Goal: Task Accomplishment & Management: Complete application form

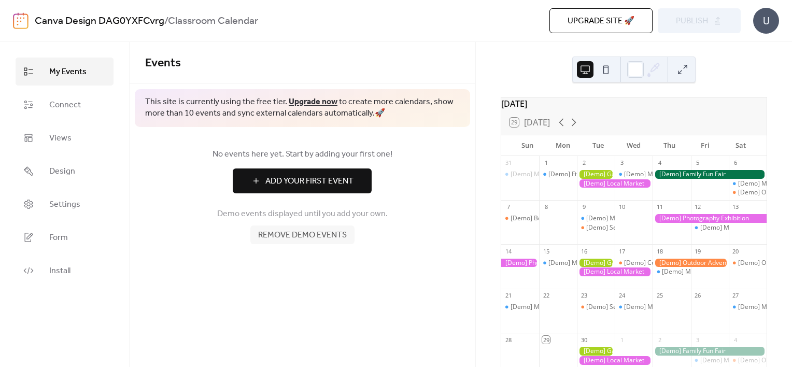
click at [629, 187] on div at bounding box center [615, 183] width 76 height 9
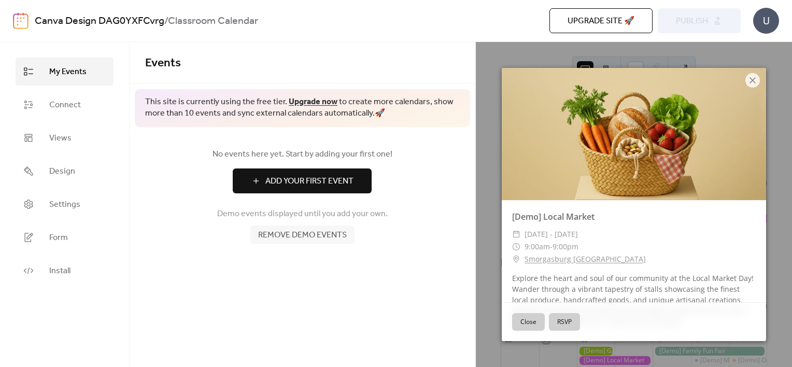
click at [537, 323] on button "Close" at bounding box center [528, 322] width 33 height 18
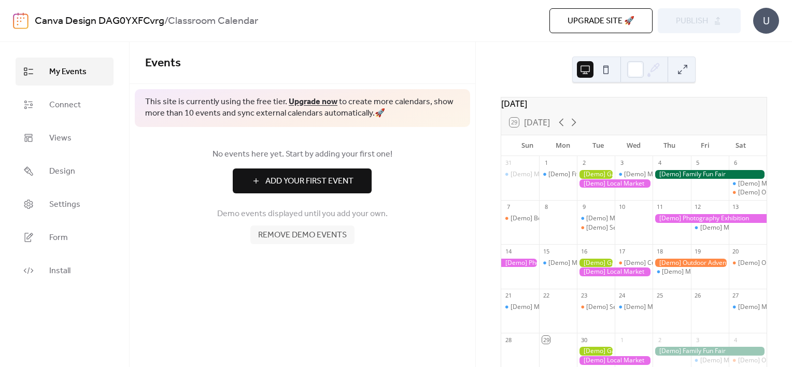
click at [635, 188] on div at bounding box center [615, 183] width 76 height 9
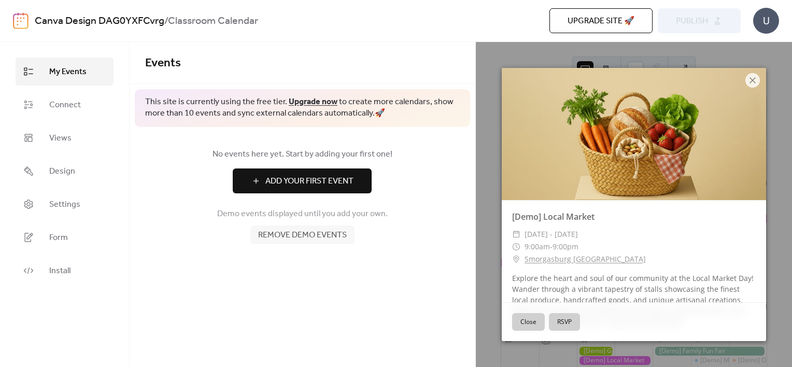
click at [520, 327] on button "Close" at bounding box center [528, 322] width 33 height 18
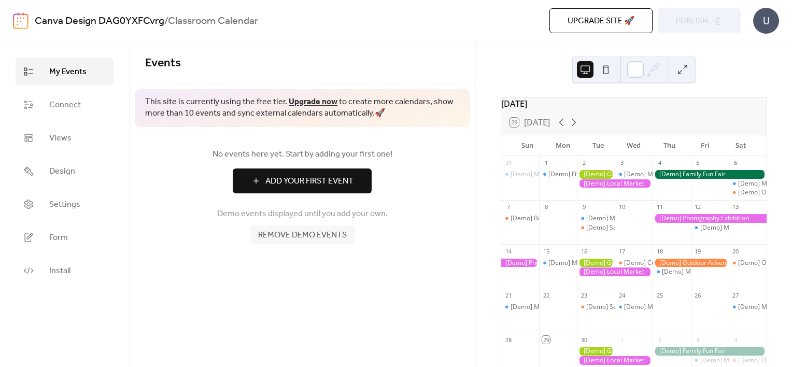
click at [318, 236] on span "Remove demo events" at bounding box center [302, 235] width 89 height 12
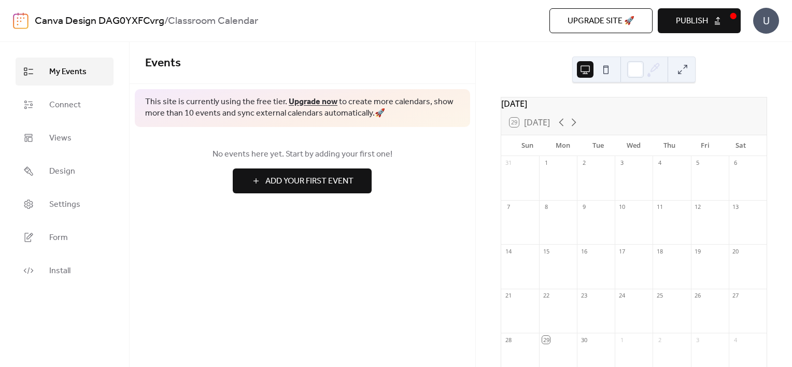
click at [359, 177] on button "Add Your First Event" at bounding box center [302, 180] width 139 height 25
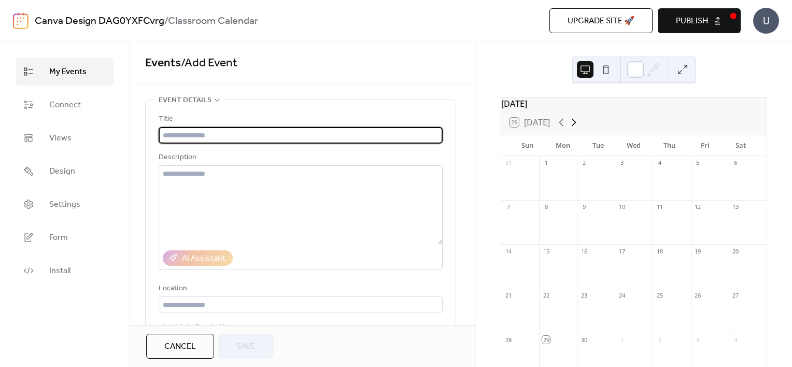
click at [574, 126] on icon at bounding box center [574, 123] width 5 height 8
click at [265, 131] on input "text" at bounding box center [301, 135] width 284 height 17
click at [551, 273] on div at bounding box center [558, 272] width 38 height 26
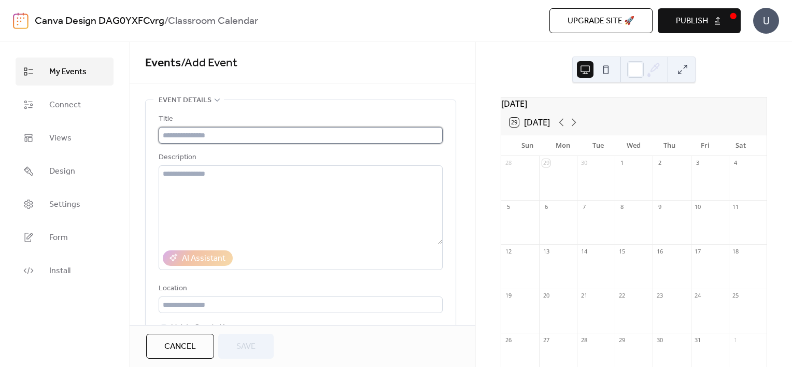
click at [280, 129] on input "text" at bounding box center [301, 135] width 284 height 17
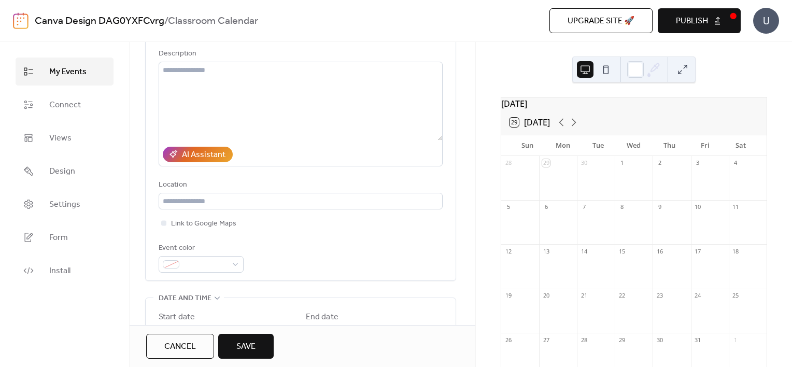
scroll to position [155, 0]
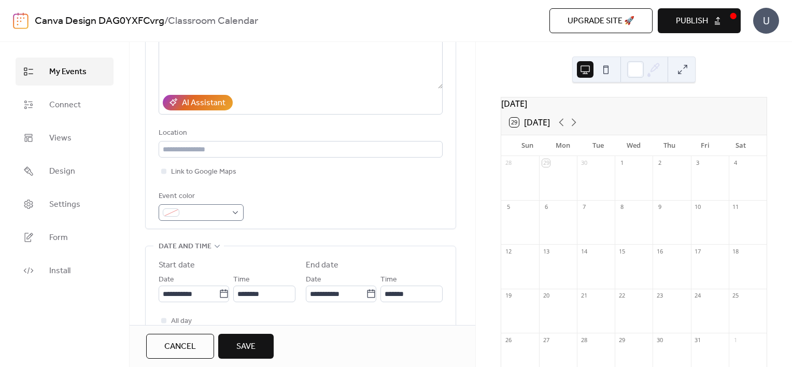
type input "**********"
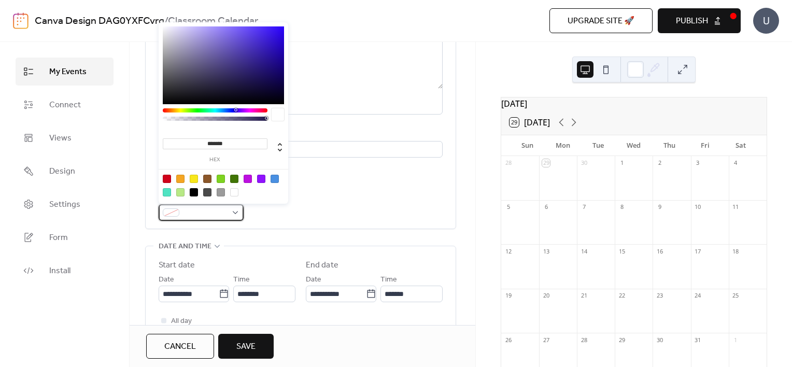
click at [232, 211] on div at bounding box center [201, 212] width 85 height 17
click at [271, 180] on div at bounding box center [275, 179] width 8 height 8
type input "*******"
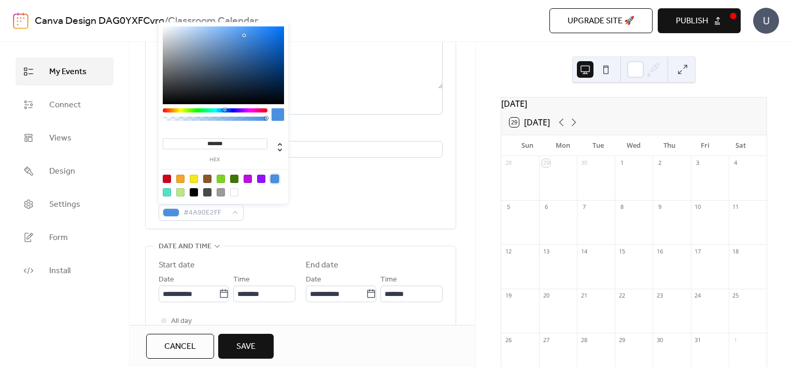
scroll to position [207, 0]
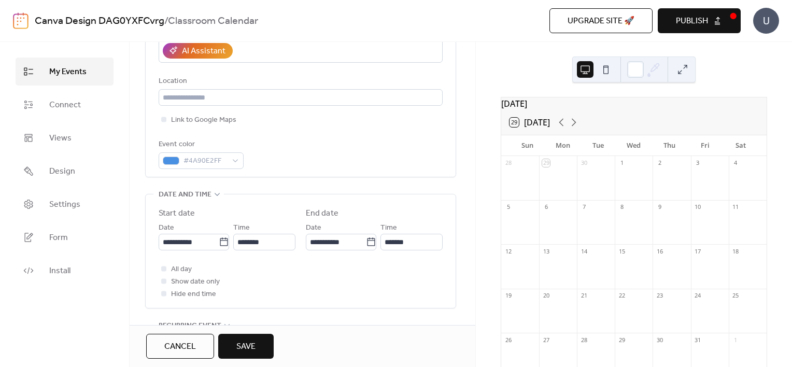
click at [311, 287] on div "All day Show date only Hide end time" at bounding box center [301, 281] width 284 height 37
click at [187, 243] on input "**********" at bounding box center [189, 242] width 60 height 17
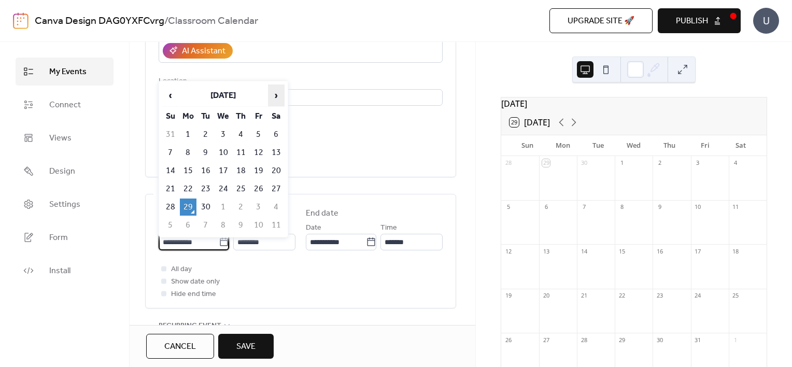
click at [278, 97] on span "›" at bounding box center [276, 95] width 16 height 21
click at [183, 169] on td "13" at bounding box center [188, 170] width 17 height 17
type input "**********"
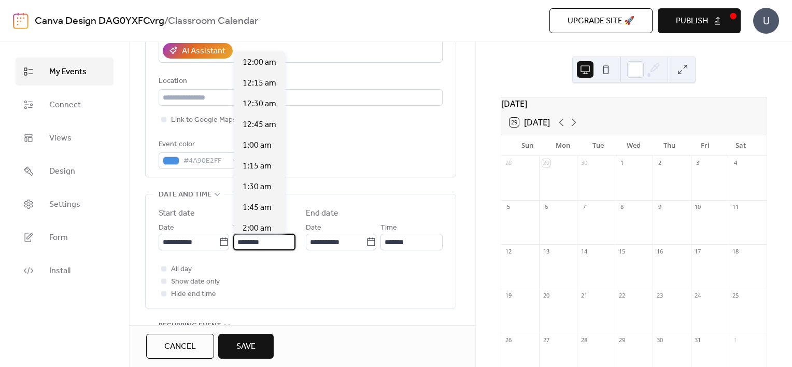
scroll to position [995, 0]
click at [275, 244] on input "********" at bounding box center [264, 242] width 62 height 17
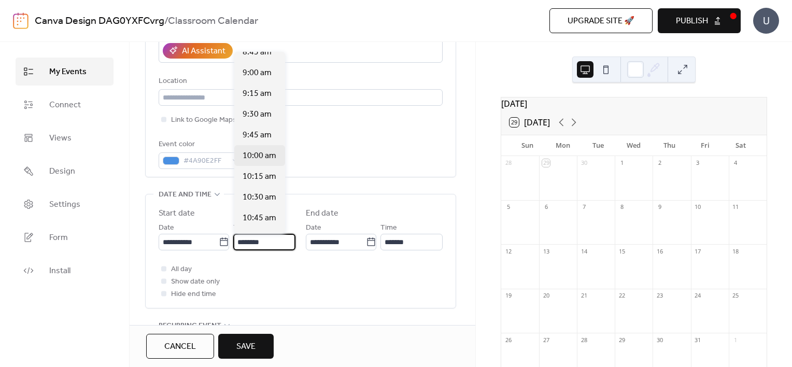
scroll to position [684, 0]
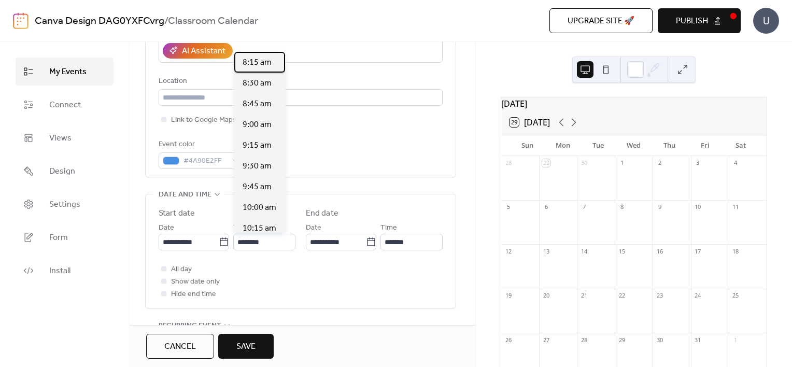
click at [260, 64] on span "8:15 am" at bounding box center [257, 62] width 29 height 12
type input "*******"
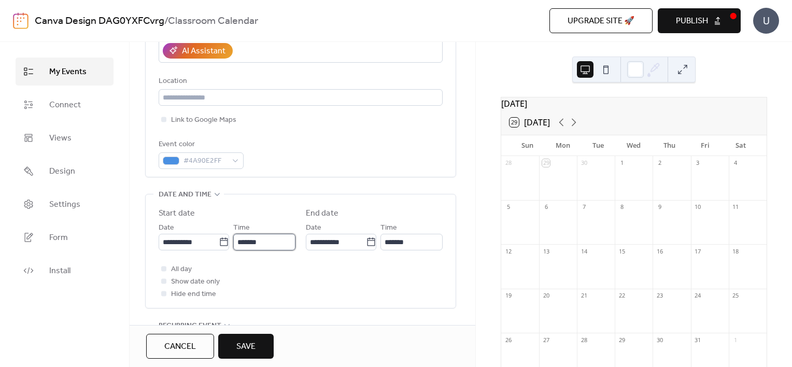
click at [250, 244] on input "*******" at bounding box center [264, 242] width 62 height 17
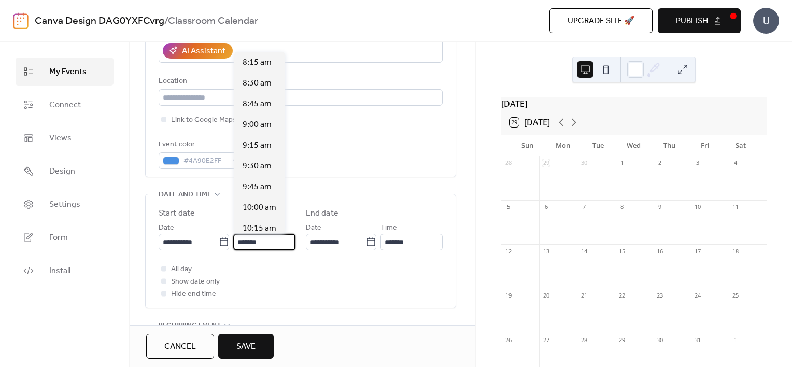
scroll to position [311, 0]
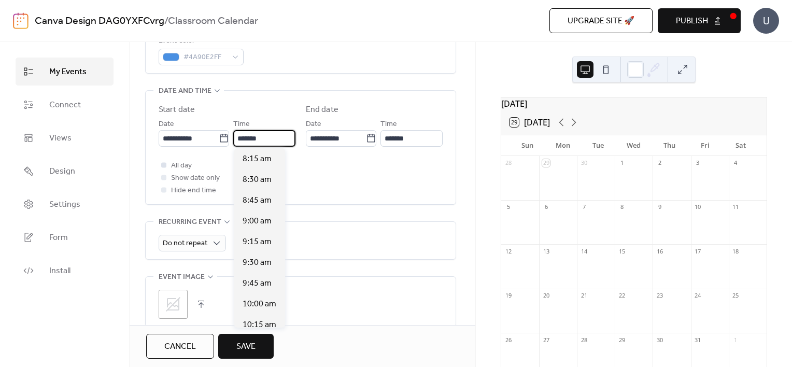
type input "*******"
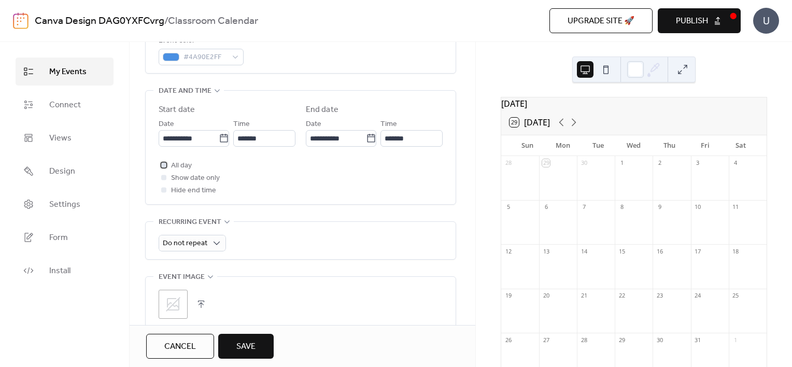
click at [166, 167] on div at bounding box center [164, 165] width 10 height 10
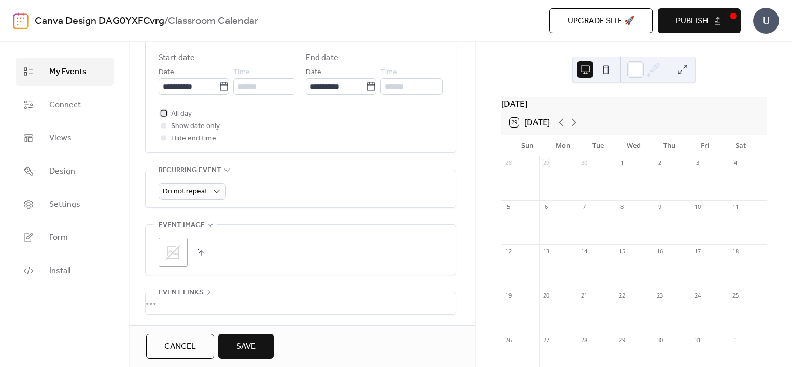
scroll to position [442, 0]
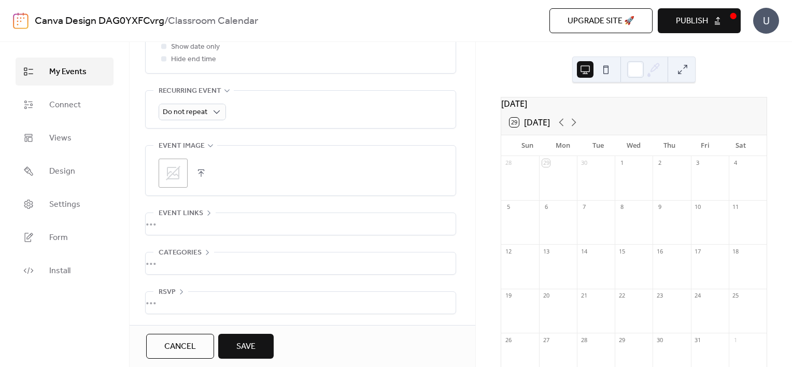
click at [255, 337] on button "Save" at bounding box center [245, 346] width 55 height 25
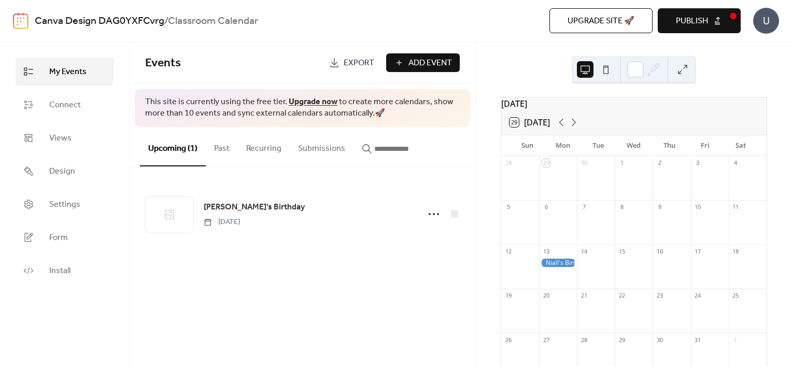
click at [443, 62] on span "Add Event" at bounding box center [430, 63] width 44 height 12
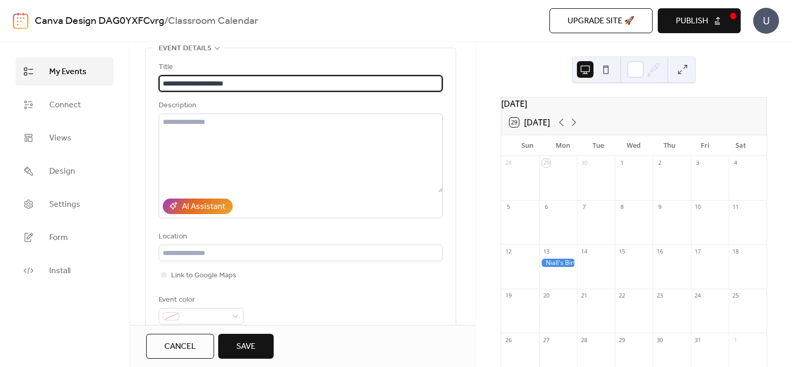
scroll to position [104, 0]
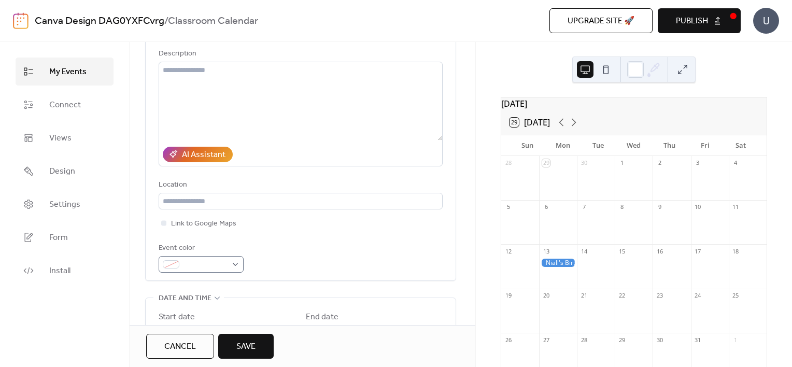
type input "**********"
click at [191, 259] on span at bounding box center [205, 265] width 44 height 12
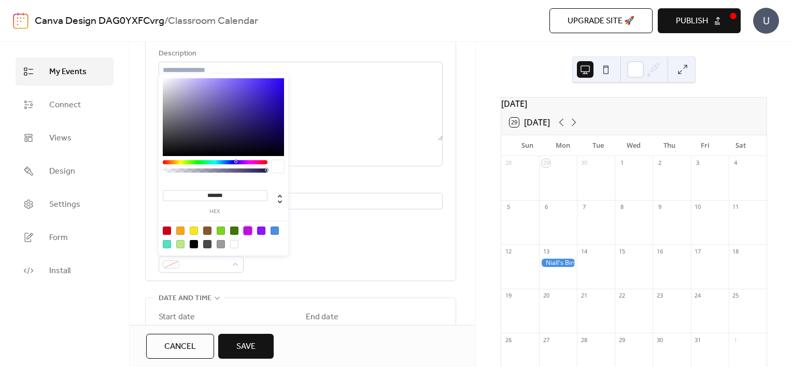
click at [251, 230] on div at bounding box center [248, 230] width 8 height 8
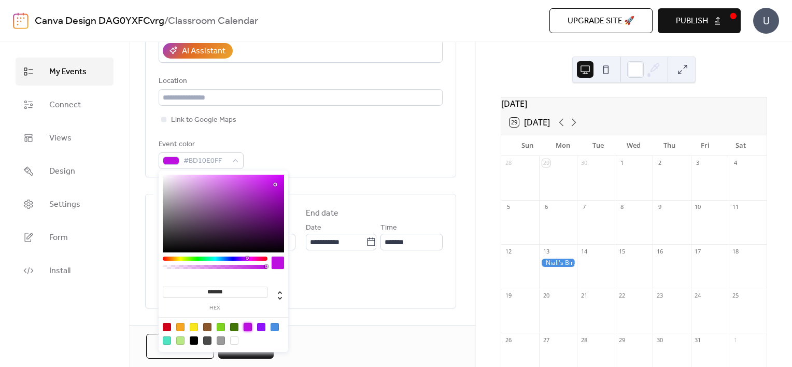
scroll to position [259, 0]
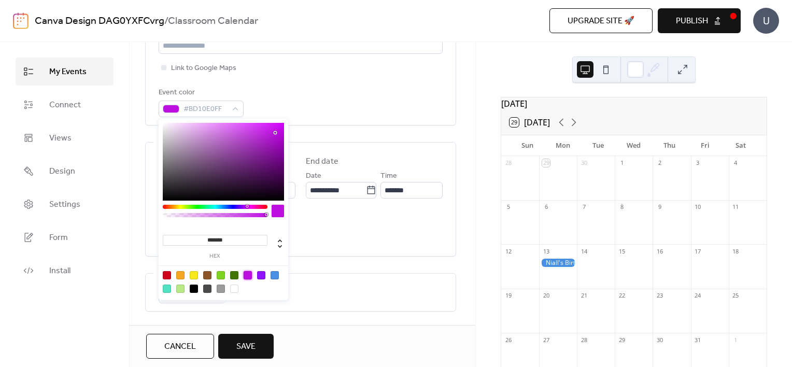
type input "*******"
click at [251, 206] on div at bounding box center [215, 207] width 105 height 4
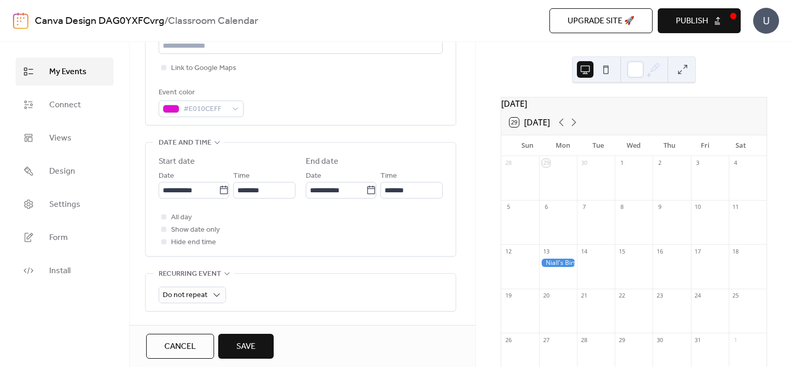
click at [359, 241] on div "All day Show date only Hide end time" at bounding box center [301, 229] width 284 height 37
click at [219, 194] on icon at bounding box center [224, 190] width 10 height 10
click at [217, 194] on input "**********" at bounding box center [189, 190] width 60 height 17
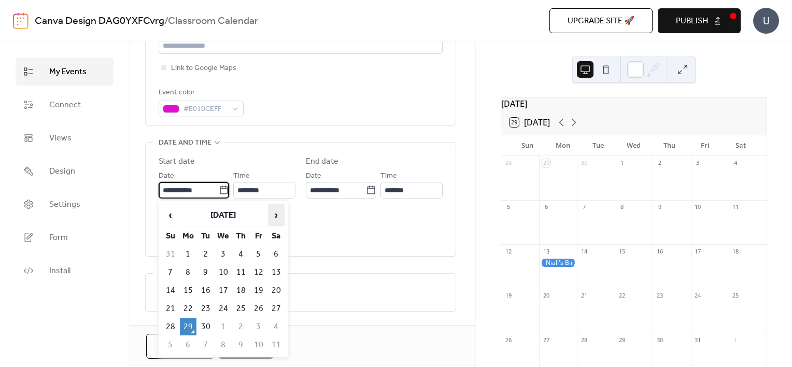
click at [274, 213] on span "›" at bounding box center [276, 215] width 16 height 21
click at [257, 318] on td "31" at bounding box center [258, 326] width 17 height 17
type input "**********"
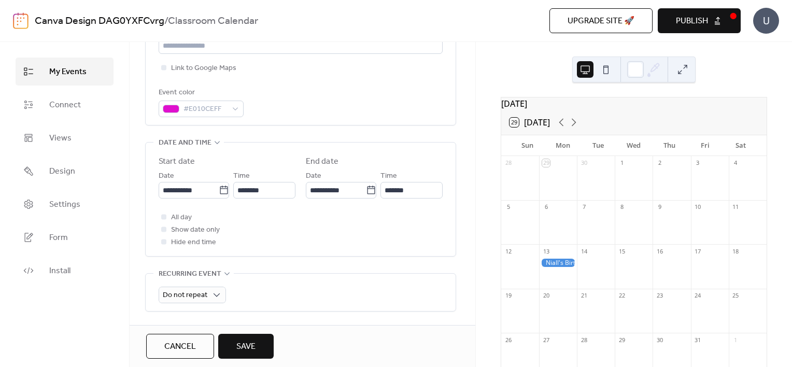
scroll to position [363, 0]
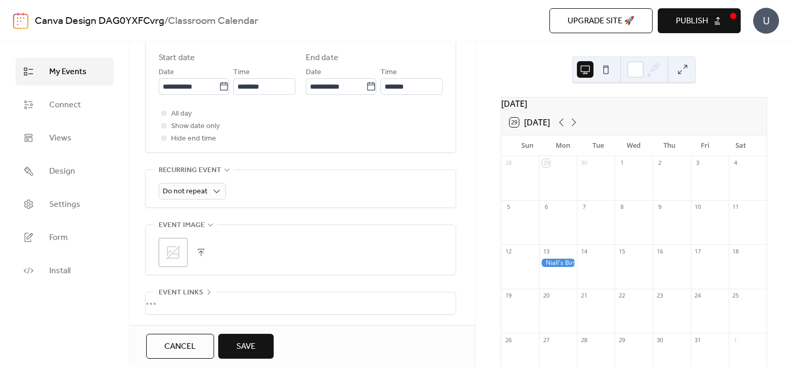
click at [236, 342] on span "Save" at bounding box center [245, 347] width 19 height 12
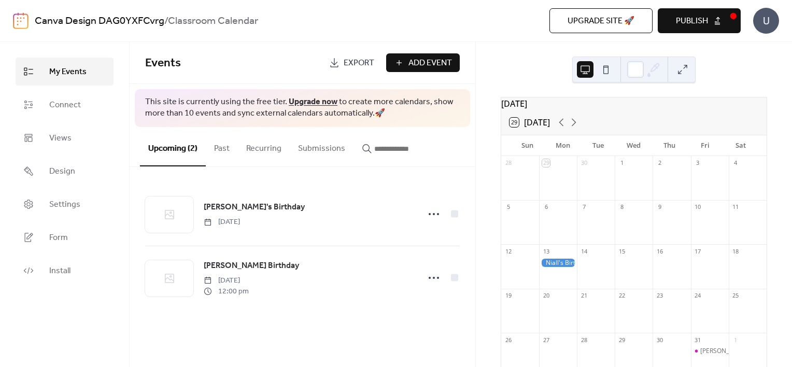
scroll to position [52, 0]
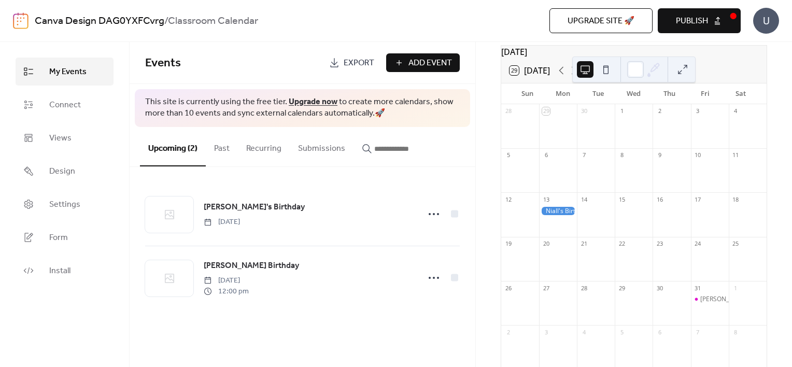
click at [419, 63] on span "Add Event" at bounding box center [430, 63] width 44 height 12
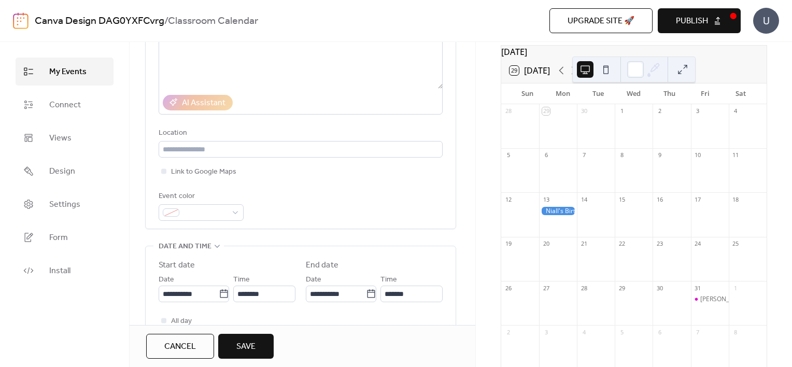
scroll to position [207, 0]
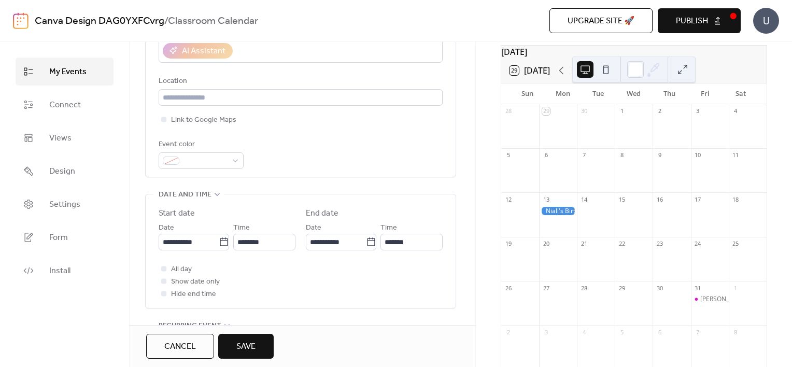
type input "*********"
click at [207, 149] on div "Event color" at bounding box center [200, 144] width 83 height 12
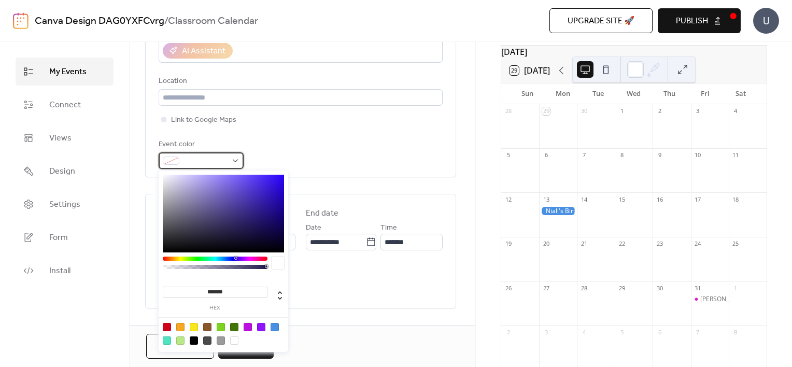
click at [208, 159] on span at bounding box center [205, 161] width 44 height 12
click at [174, 259] on div at bounding box center [215, 259] width 105 height 4
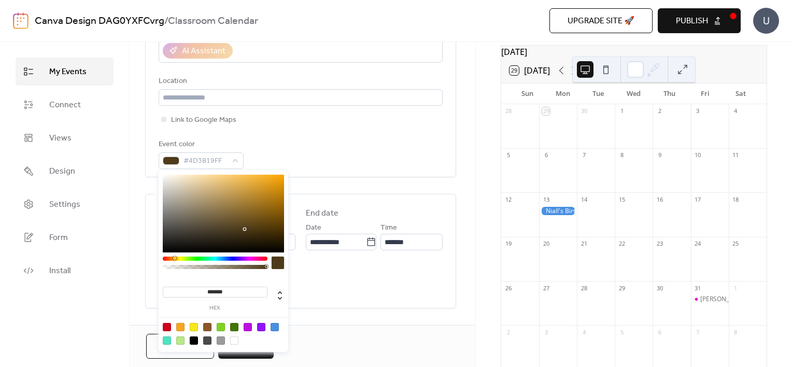
type input "*******"
click at [274, 183] on div at bounding box center [223, 214] width 121 height 78
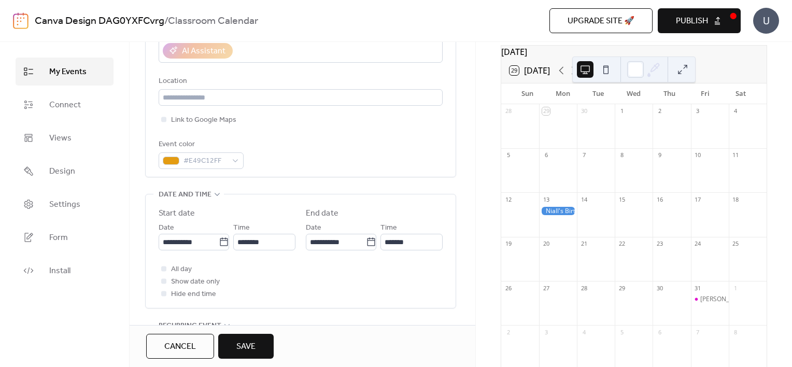
click at [332, 298] on div "All day Show date only Hide end time" at bounding box center [301, 281] width 284 height 37
click at [219, 237] on icon at bounding box center [224, 242] width 10 height 10
click at [218, 237] on input "**********" at bounding box center [189, 242] width 60 height 17
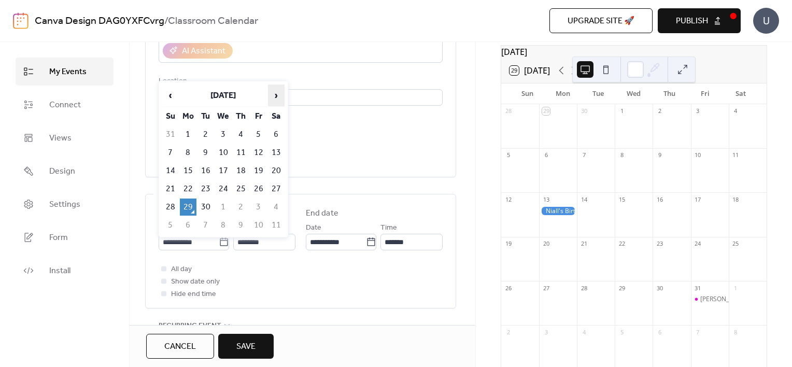
click at [278, 91] on span "›" at bounding box center [276, 95] width 16 height 21
click at [254, 202] on td "31" at bounding box center [258, 207] width 17 height 17
type input "**********"
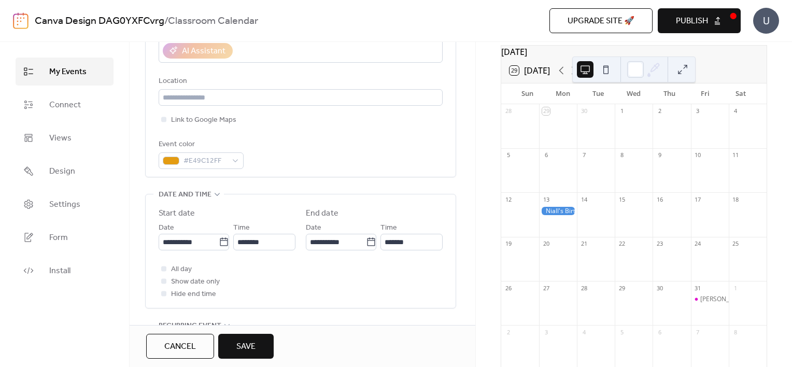
click at [234, 352] on button "Save" at bounding box center [245, 346] width 55 height 25
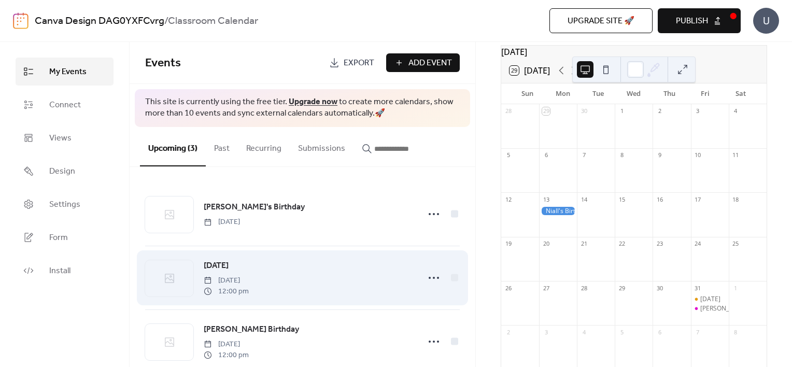
scroll to position [21, 0]
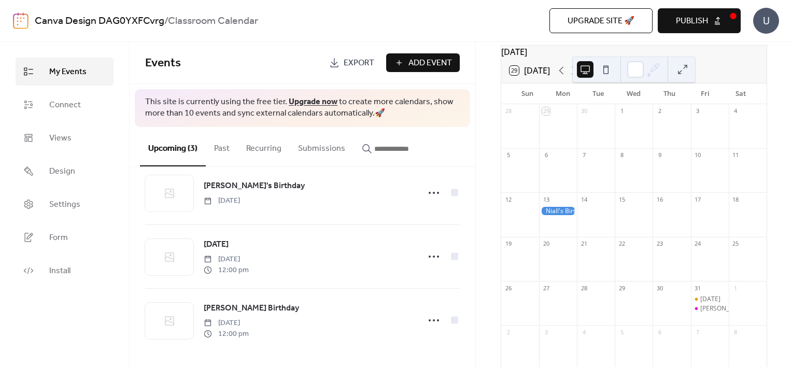
click at [398, 55] on button "Add Event" at bounding box center [423, 62] width 74 height 19
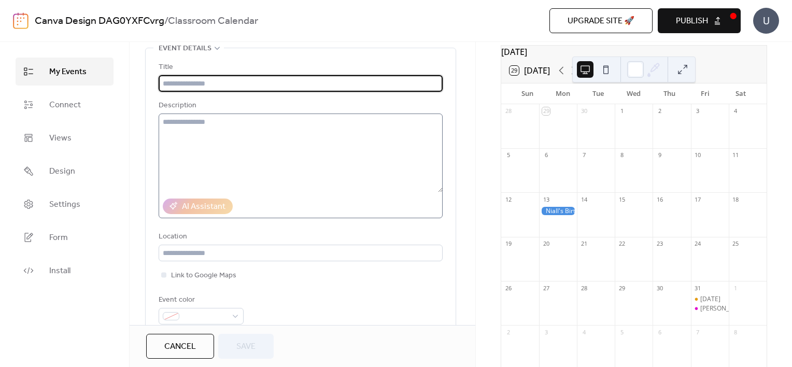
scroll to position [207, 0]
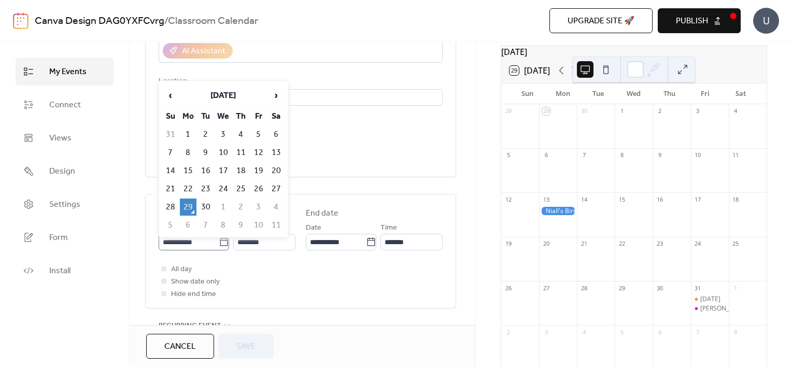
click at [220, 239] on icon at bounding box center [224, 241] width 8 height 8
click at [217, 239] on input "**********" at bounding box center [189, 242] width 60 height 17
click at [277, 96] on span "›" at bounding box center [276, 95] width 16 height 21
click at [192, 186] on td "20" at bounding box center [188, 188] width 17 height 17
type input "**********"
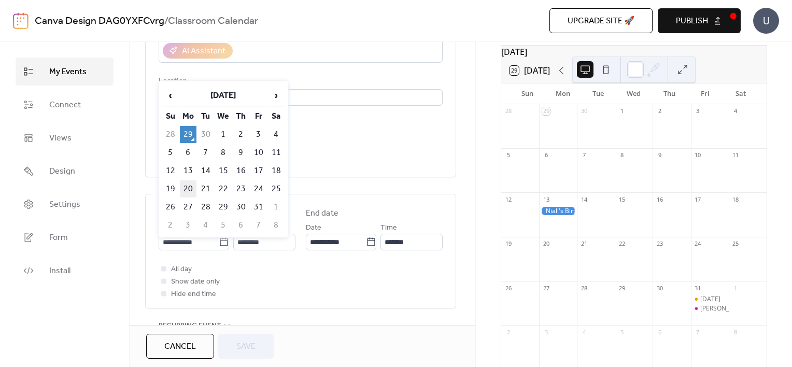
type input "**********"
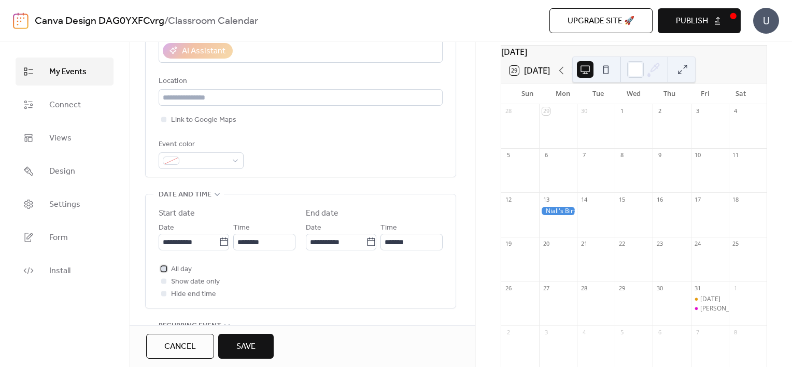
click at [161, 269] on div at bounding box center [163, 268] width 5 height 5
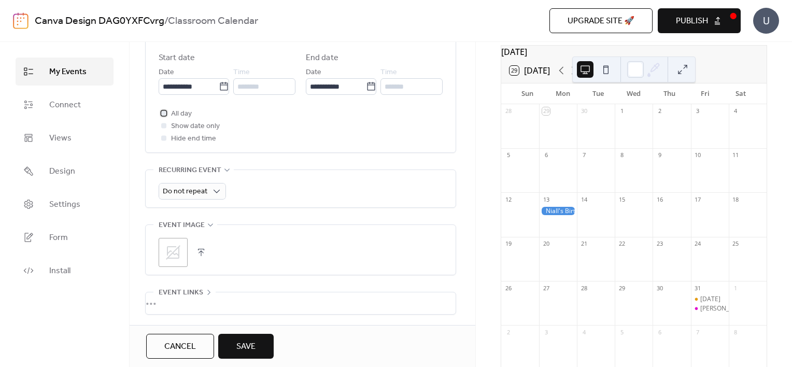
scroll to position [415, 0]
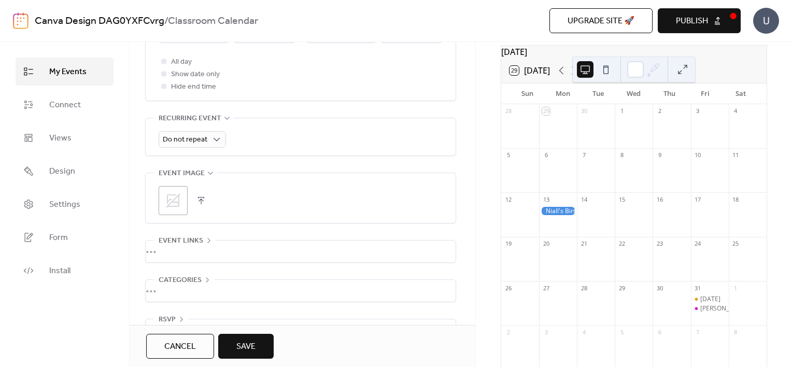
click at [265, 344] on button "Save" at bounding box center [245, 346] width 55 height 25
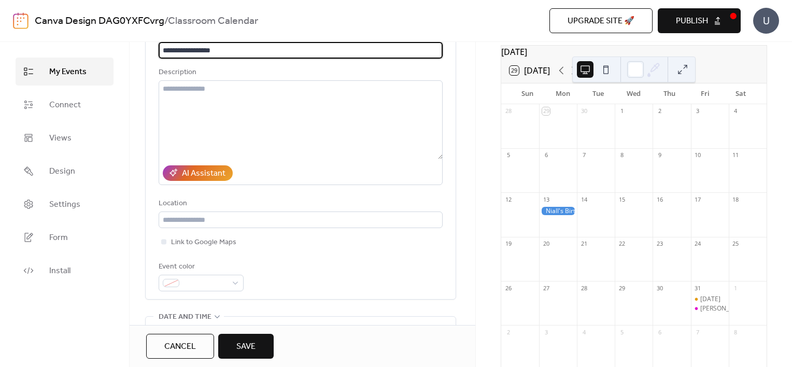
type input "**********"
click at [256, 348] on span "Save" at bounding box center [245, 347] width 19 height 12
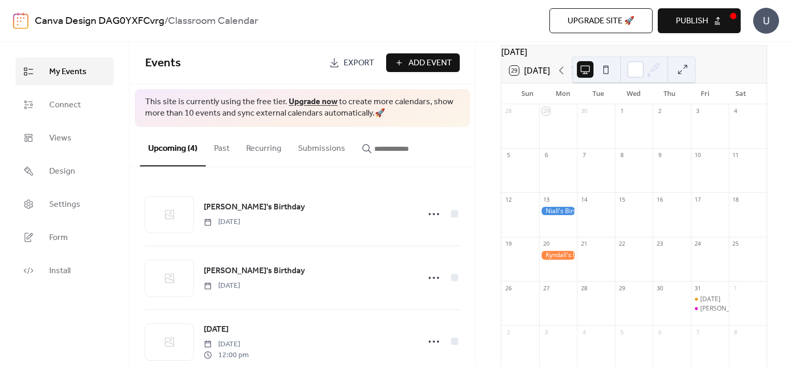
click at [703, 23] on span "Publish" at bounding box center [692, 21] width 32 height 12
click at [597, 19] on span "Upgrade site 🚀" at bounding box center [601, 21] width 67 height 12
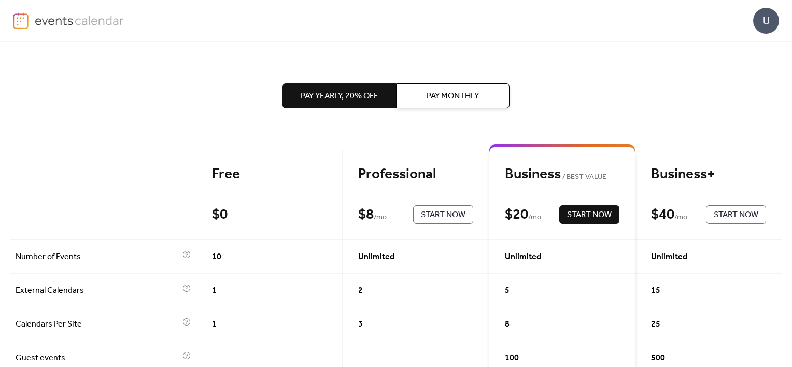
click at [237, 203] on div "Free $ 0 Start Now" at bounding box center [269, 195] width 147 height 90
click at [248, 189] on div "Free $ 0 Start Now" at bounding box center [269, 195] width 147 height 90
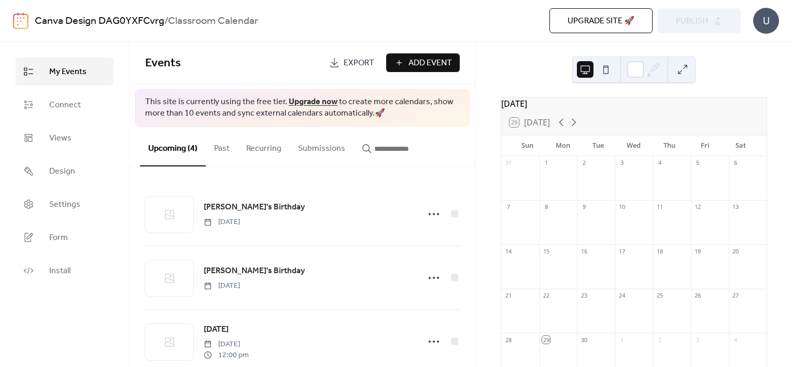
click at [355, 66] on span "Export" at bounding box center [359, 63] width 31 height 12
click at [753, 77] on div "[DATE] 29 [DATE] Sun Mon Tue Wed Thu Fri Sat 31 1 2 3 4 5 6 7 8 9 10 11 12 13 1…" at bounding box center [634, 204] width 316 height 325
click at [684, 25] on div "Upgrade site 🚀 Preview Publish" at bounding box center [574, 20] width 334 height 25
click at [765, 23] on div "U" at bounding box center [766, 21] width 26 height 26
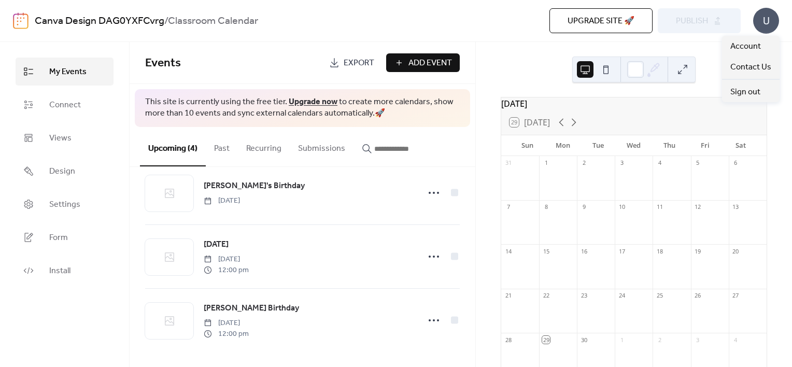
click at [486, 278] on div "[DATE] 29 [DATE] Sun Mon Tue Wed Thu Fri Sat 31 1 2 3 4 5 6 7 8 9 10 11 12 13 1…" at bounding box center [634, 204] width 316 height 325
click at [576, 126] on icon at bounding box center [574, 123] width 5 height 8
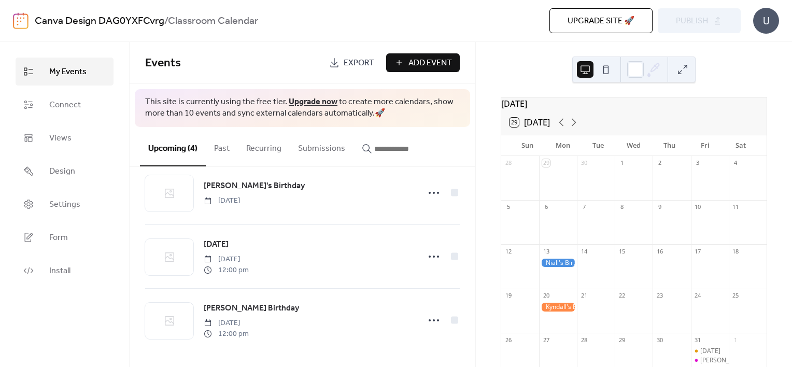
click at [761, 25] on div "U" at bounding box center [766, 21] width 26 height 26
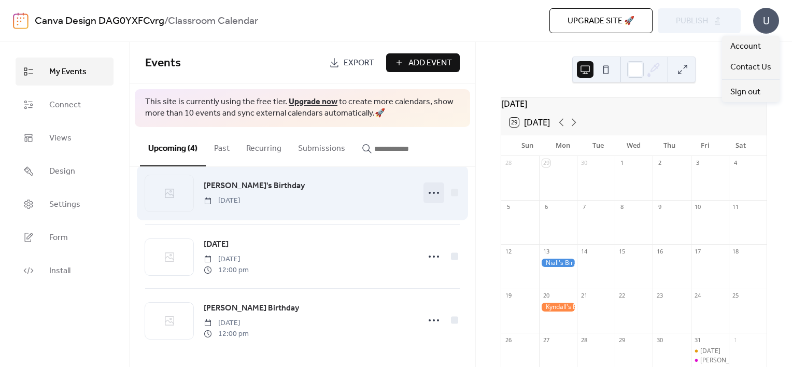
click at [426, 193] on icon at bounding box center [434, 193] width 17 height 17
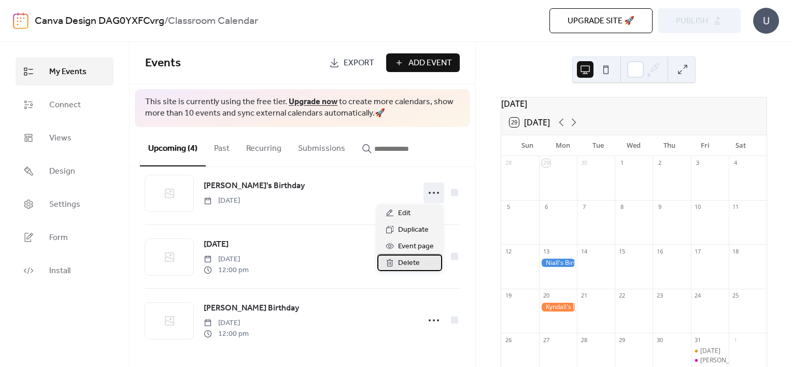
click at [416, 259] on span "Delete" at bounding box center [409, 263] width 22 height 12
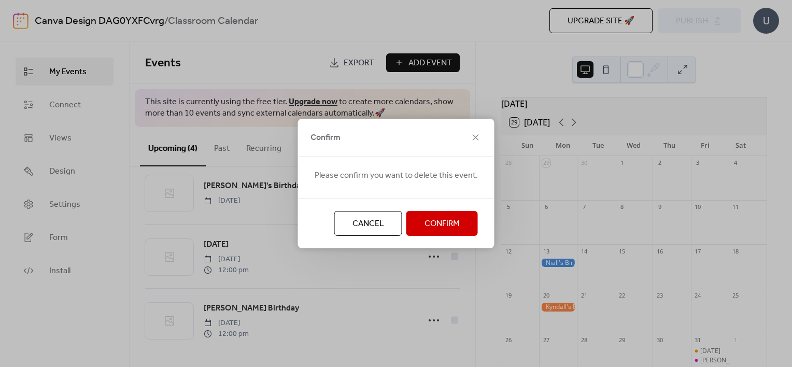
click at [433, 230] on span "Confirm" at bounding box center [441, 224] width 35 height 12
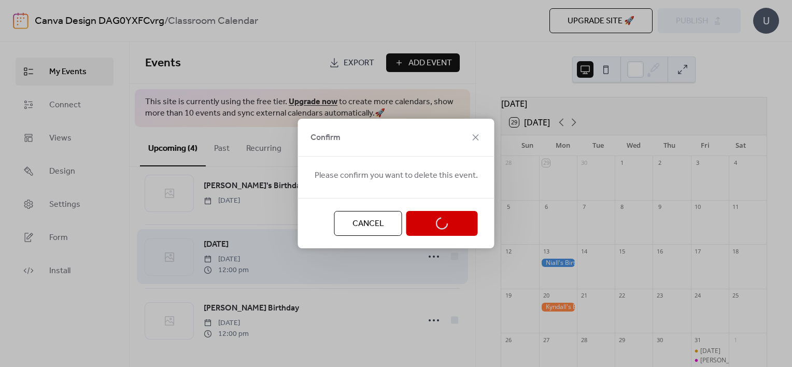
scroll to position [21, 0]
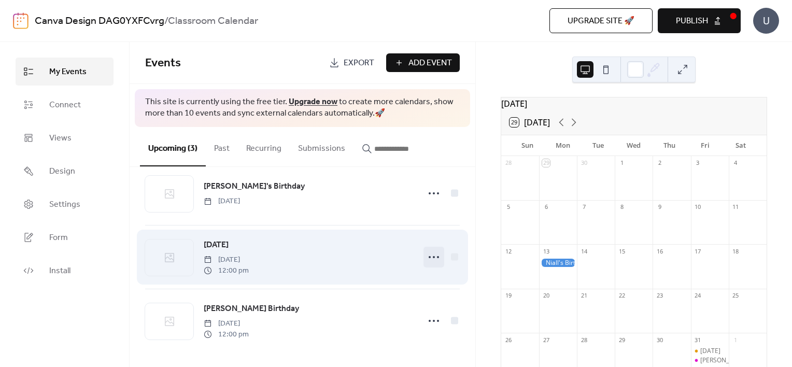
click at [429, 255] on icon at bounding box center [434, 257] width 17 height 17
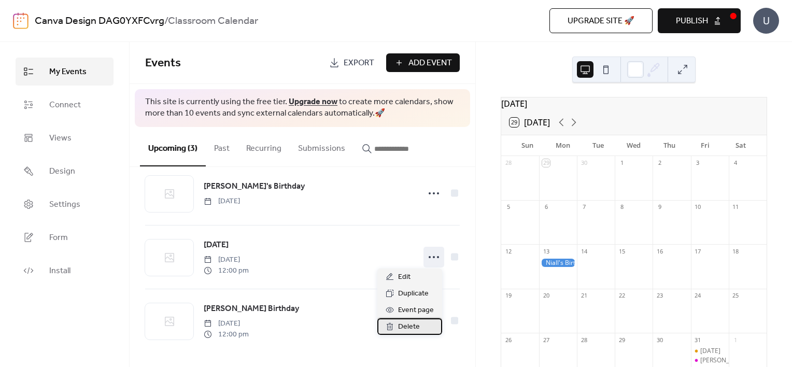
click at [413, 322] on span "Delete" at bounding box center [409, 327] width 22 height 12
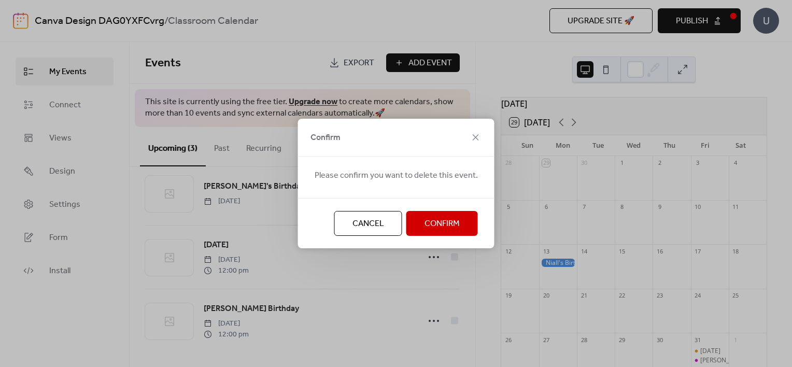
click at [442, 221] on span "Confirm" at bounding box center [441, 224] width 35 height 12
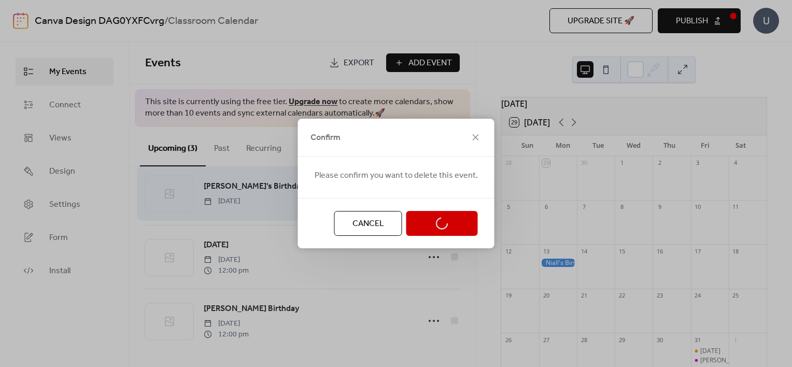
scroll to position [0, 0]
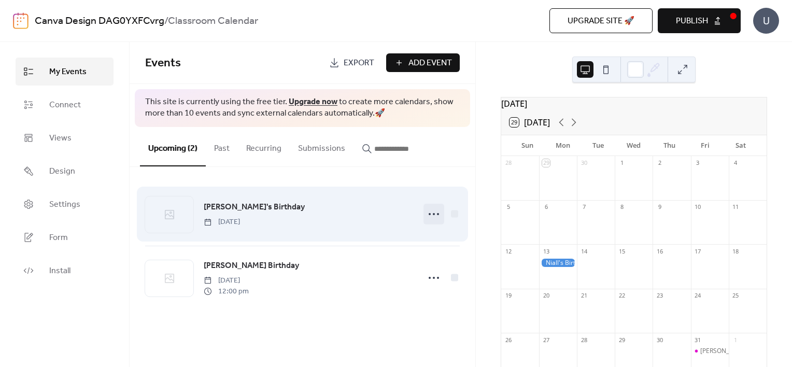
click at [428, 209] on icon at bounding box center [434, 214] width 17 height 17
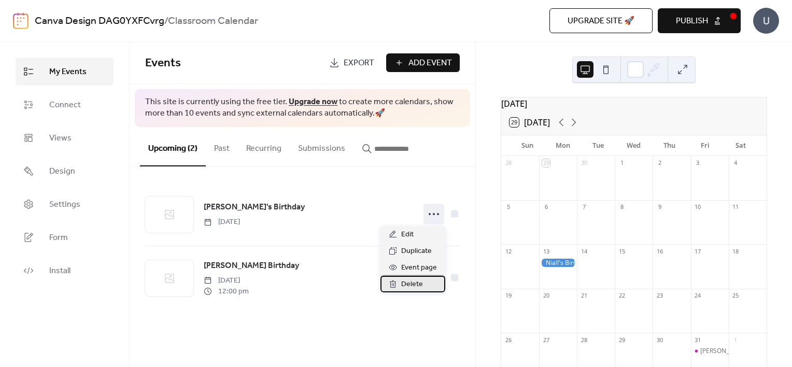
click at [416, 286] on span "Delete" at bounding box center [412, 284] width 22 height 12
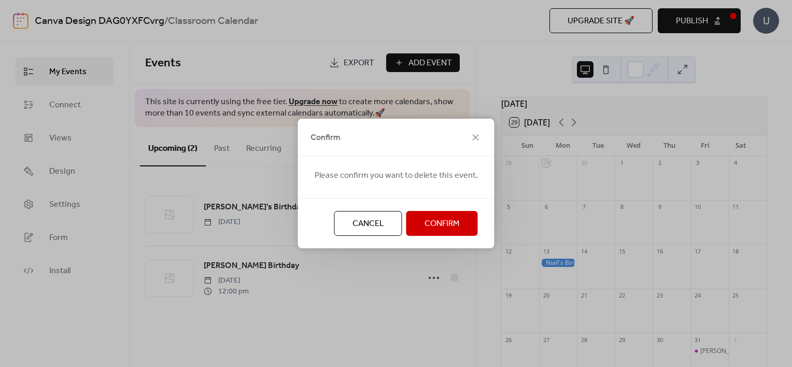
click at [439, 223] on span "Confirm" at bounding box center [441, 224] width 35 height 12
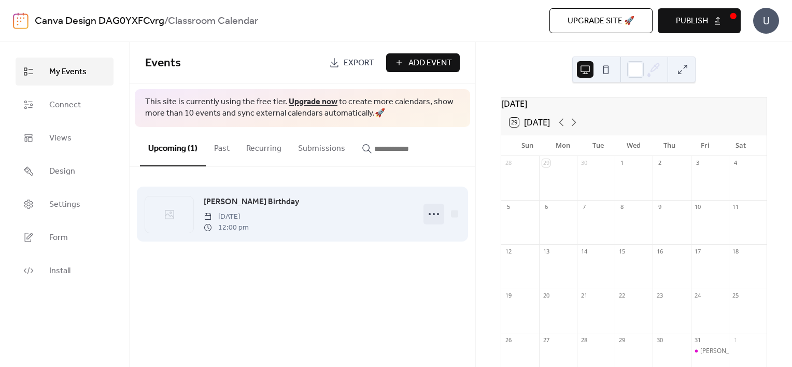
click at [434, 209] on icon at bounding box center [434, 214] width 17 height 17
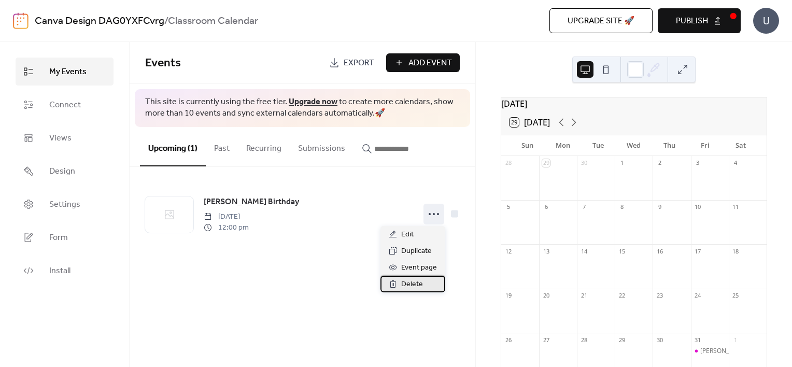
click at [413, 284] on span "Delete" at bounding box center [412, 284] width 22 height 12
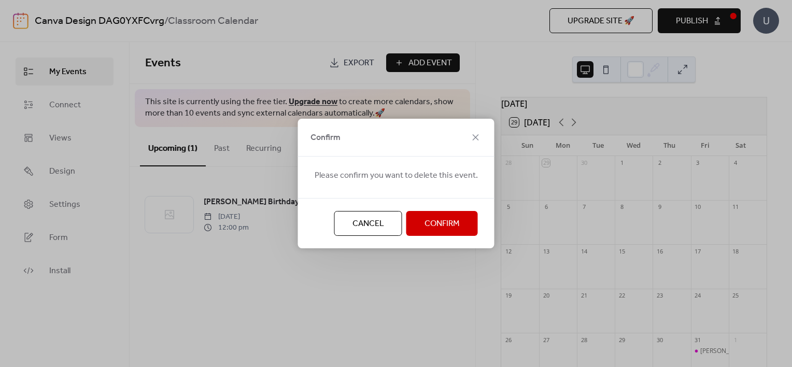
click at [448, 218] on span "Confirm" at bounding box center [441, 224] width 35 height 12
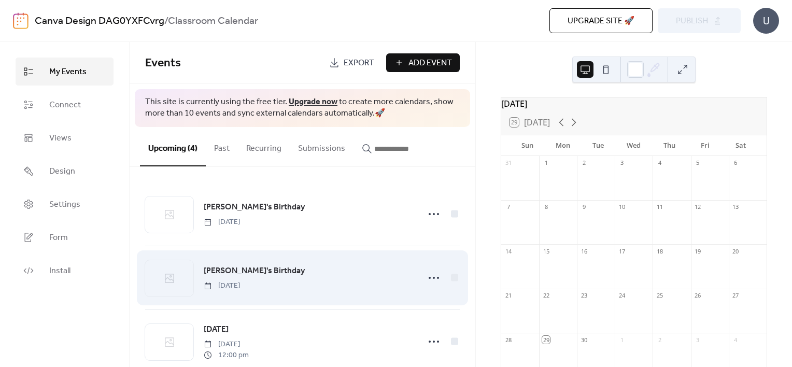
scroll to position [85, 0]
